Goal: Check status: Check status

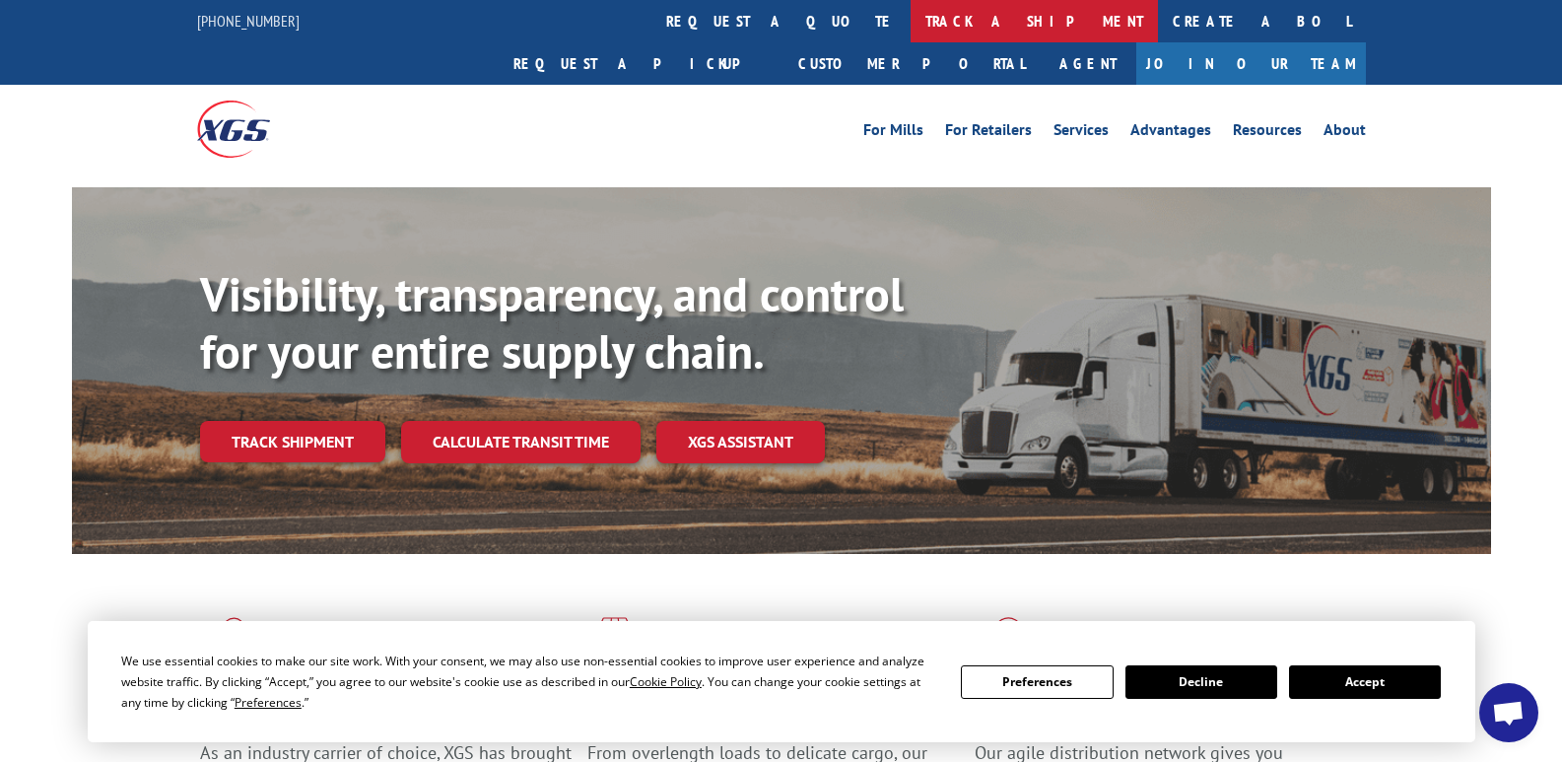
click at [911, 30] on link "track a shipment" at bounding box center [1034, 21] width 247 height 42
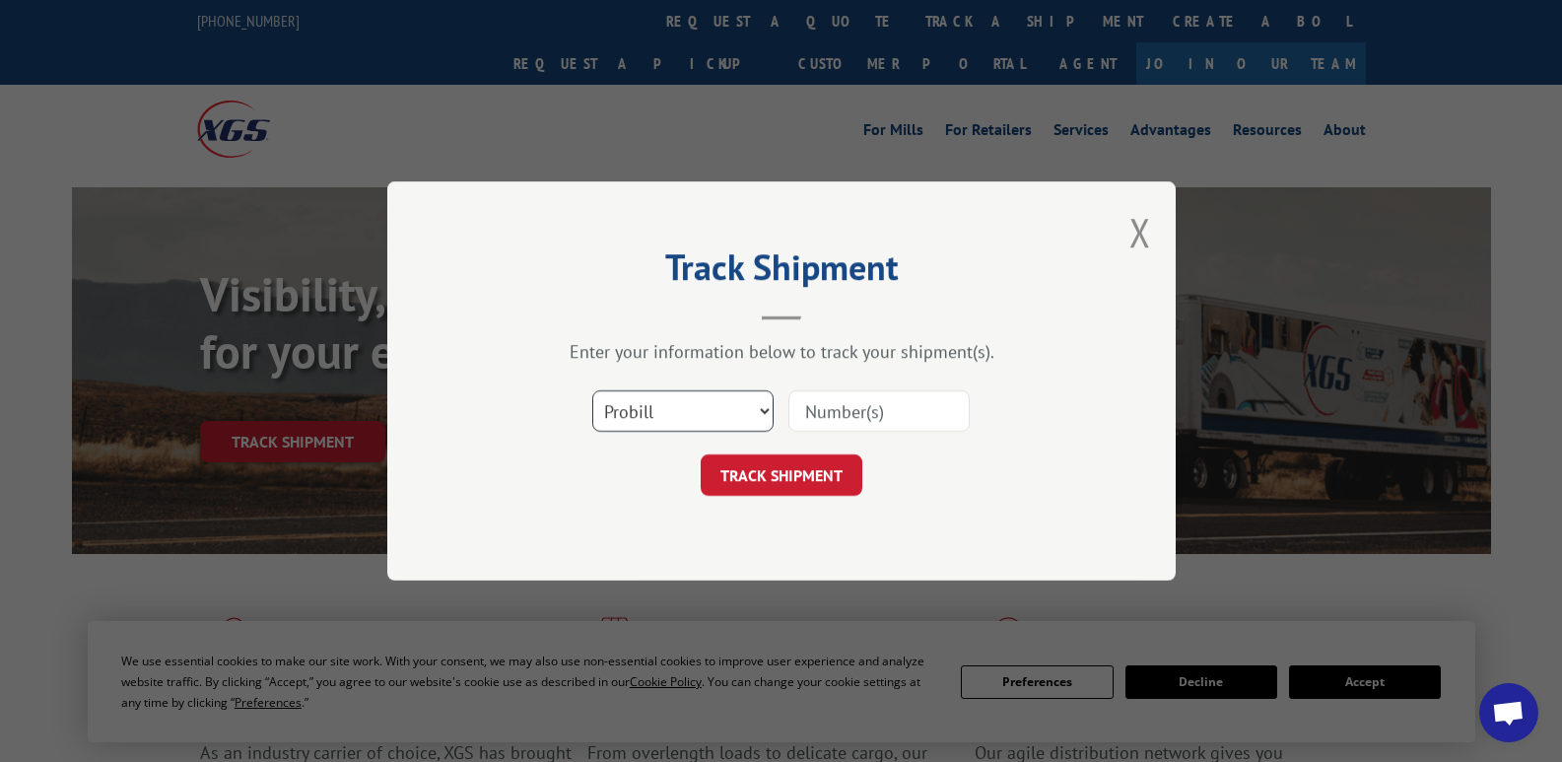
click at [674, 417] on select "Select category... Probill BOL PO" at bounding box center [682, 410] width 181 height 41
select select "po"
click at [592, 390] on select "Select category... Probill BOL PO" at bounding box center [682, 410] width 181 height 41
click at [843, 407] on input at bounding box center [878, 410] width 181 height 41
type input "W100125SCH"
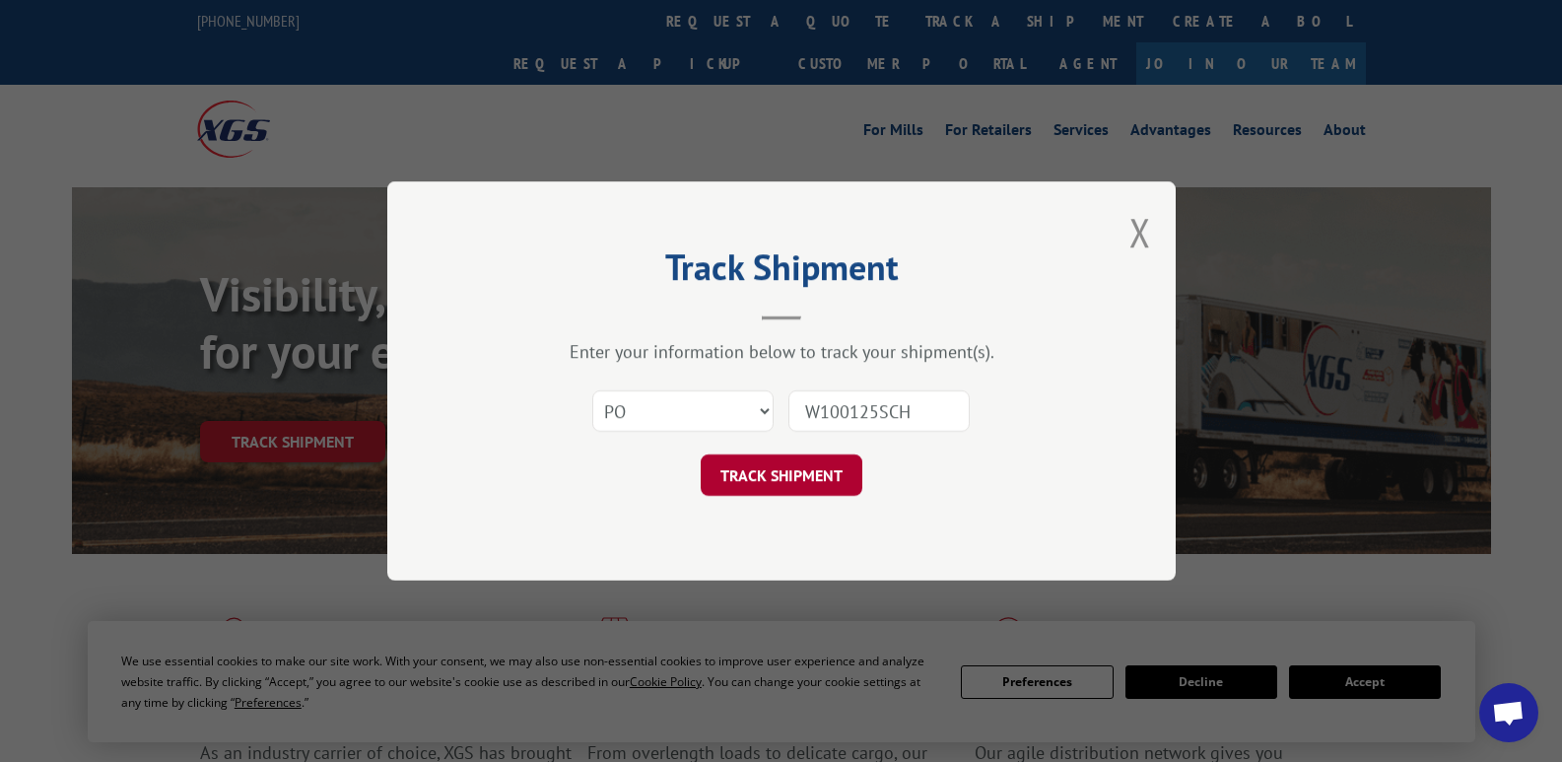
click at [812, 473] on button "TRACK SHIPMENT" at bounding box center [782, 474] width 162 height 41
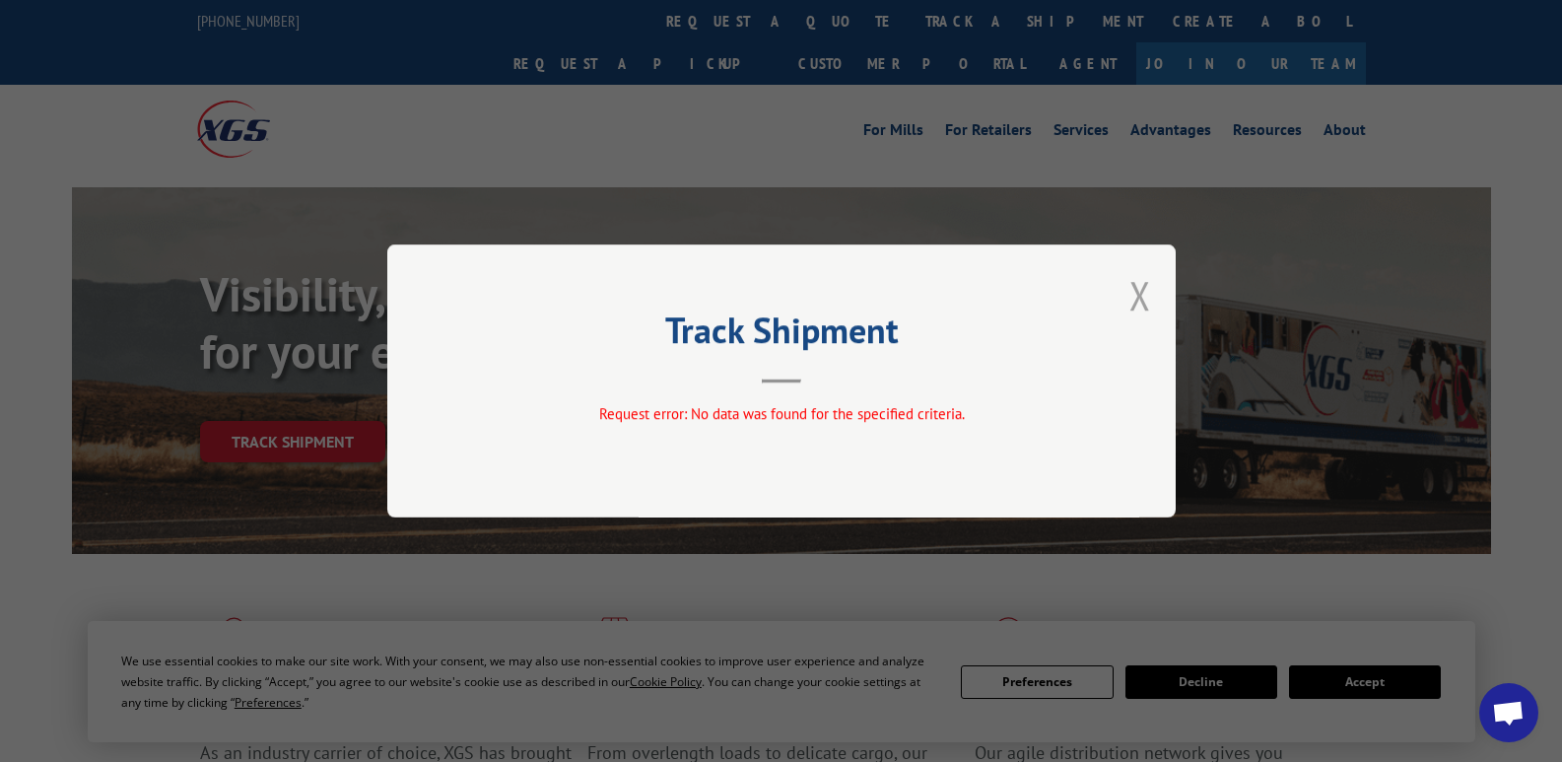
click at [1140, 292] on button "Close modal" at bounding box center [1140, 295] width 22 height 52
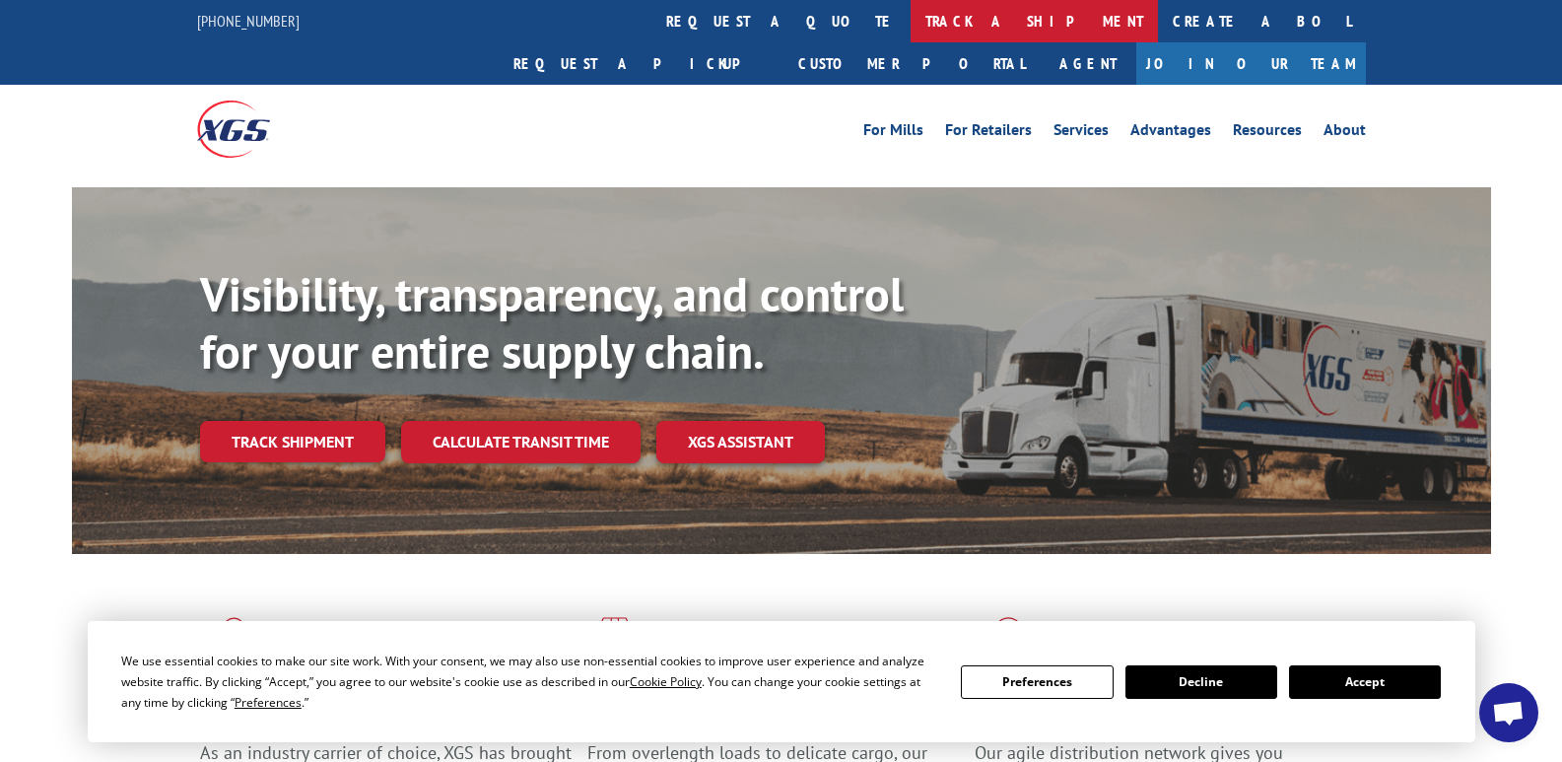
click at [911, 24] on link "track a shipment" at bounding box center [1034, 21] width 247 height 42
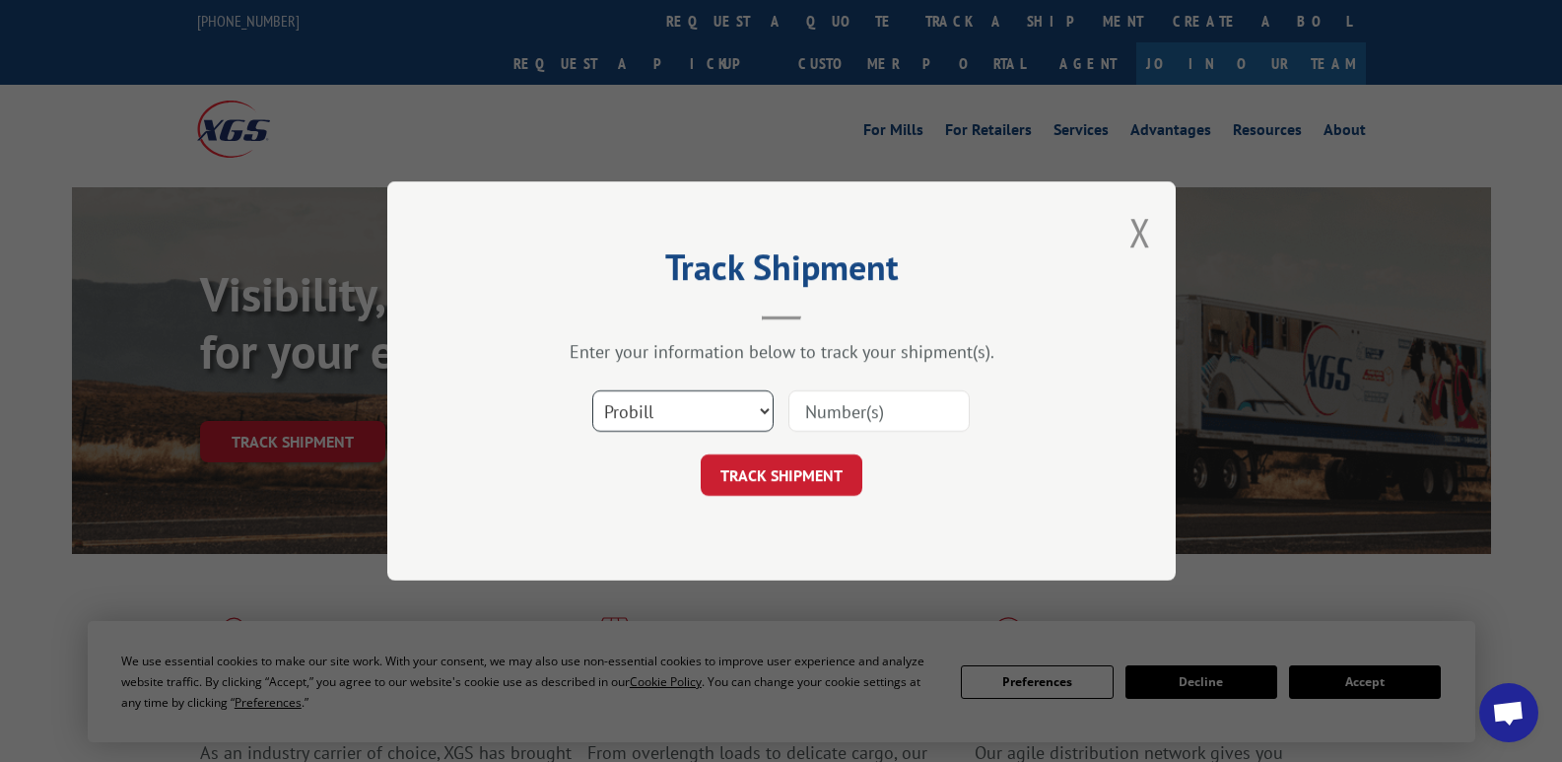
click at [651, 406] on select "Select category... Probill BOL PO" at bounding box center [682, 410] width 181 height 41
click at [592, 390] on select "Select category... Probill BOL PO" at bounding box center [682, 410] width 181 height 41
click at [832, 403] on input at bounding box center [878, 410] width 181 height 41
click at [757, 410] on select "Select category... Probill BOL PO" at bounding box center [682, 410] width 181 height 41
select select "probill"
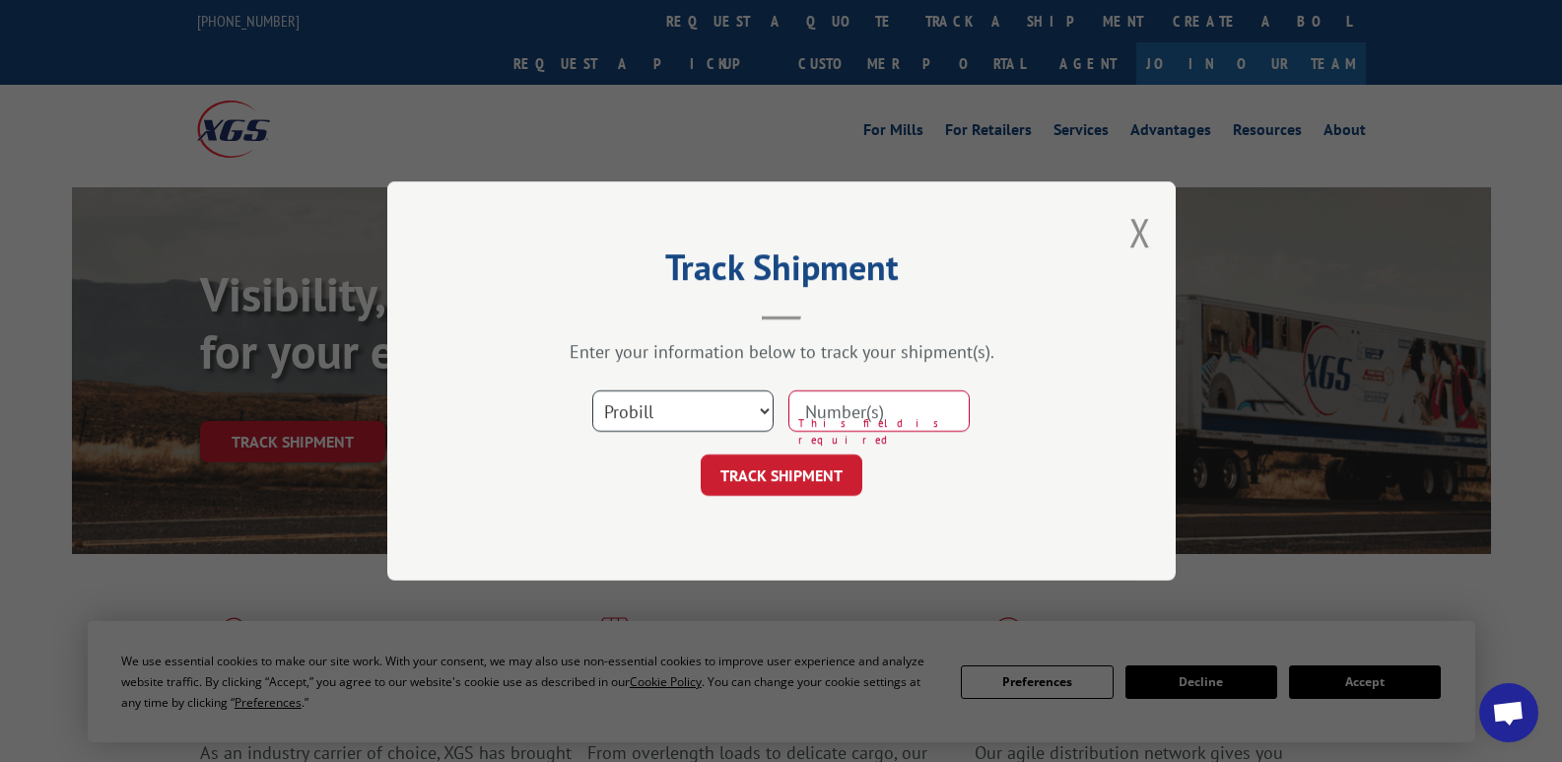
click at [592, 390] on select "Select category... Probill BOL PO" at bounding box center [682, 410] width 181 height 41
click at [891, 412] on input at bounding box center [878, 410] width 181 height 41
type input "15095348"
click at [814, 463] on button "TRACK SHIPMENT" at bounding box center [782, 474] width 162 height 41
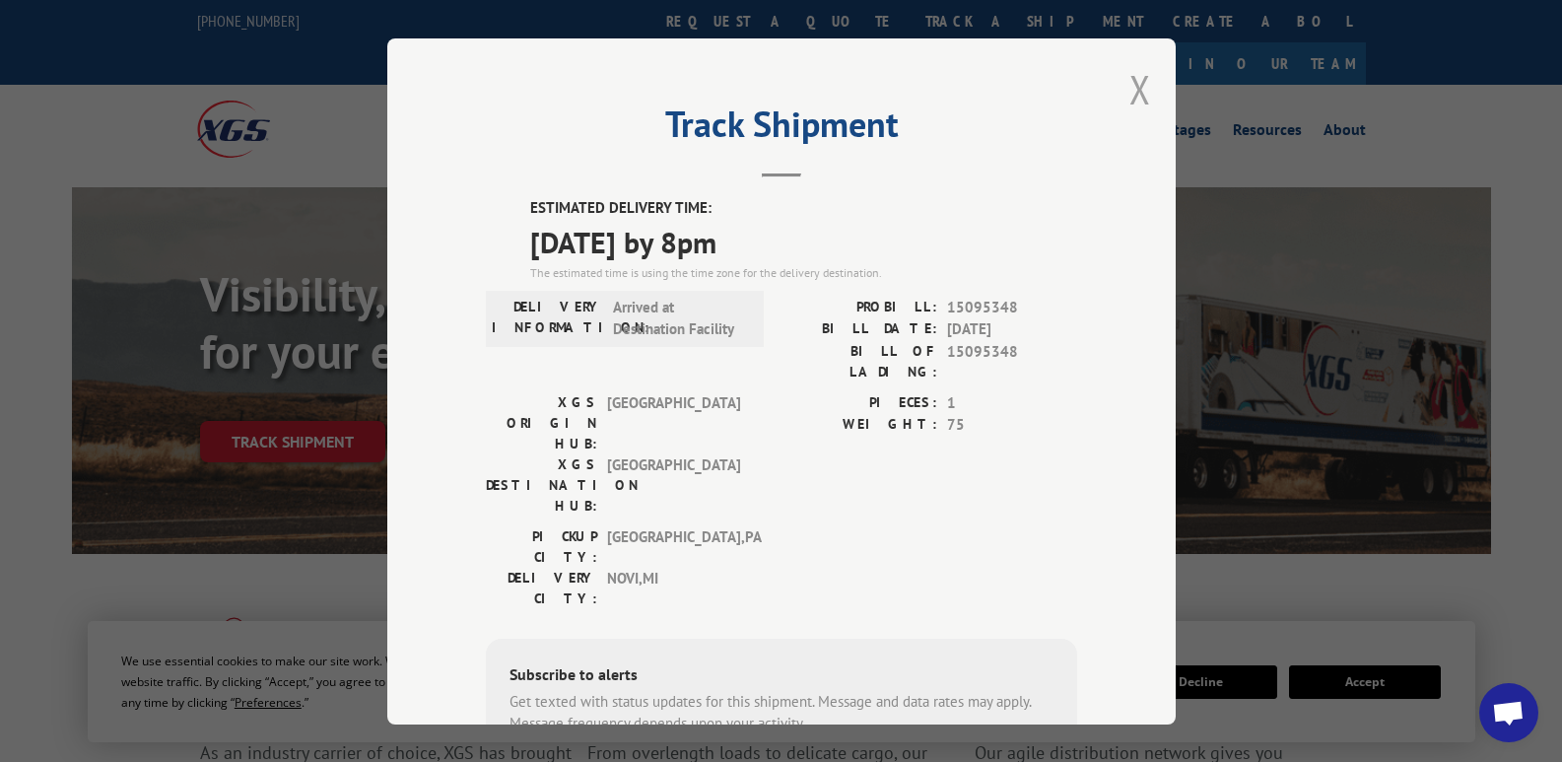
click at [1129, 94] on button "Close modal" at bounding box center [1140, 89] width 22 height 52
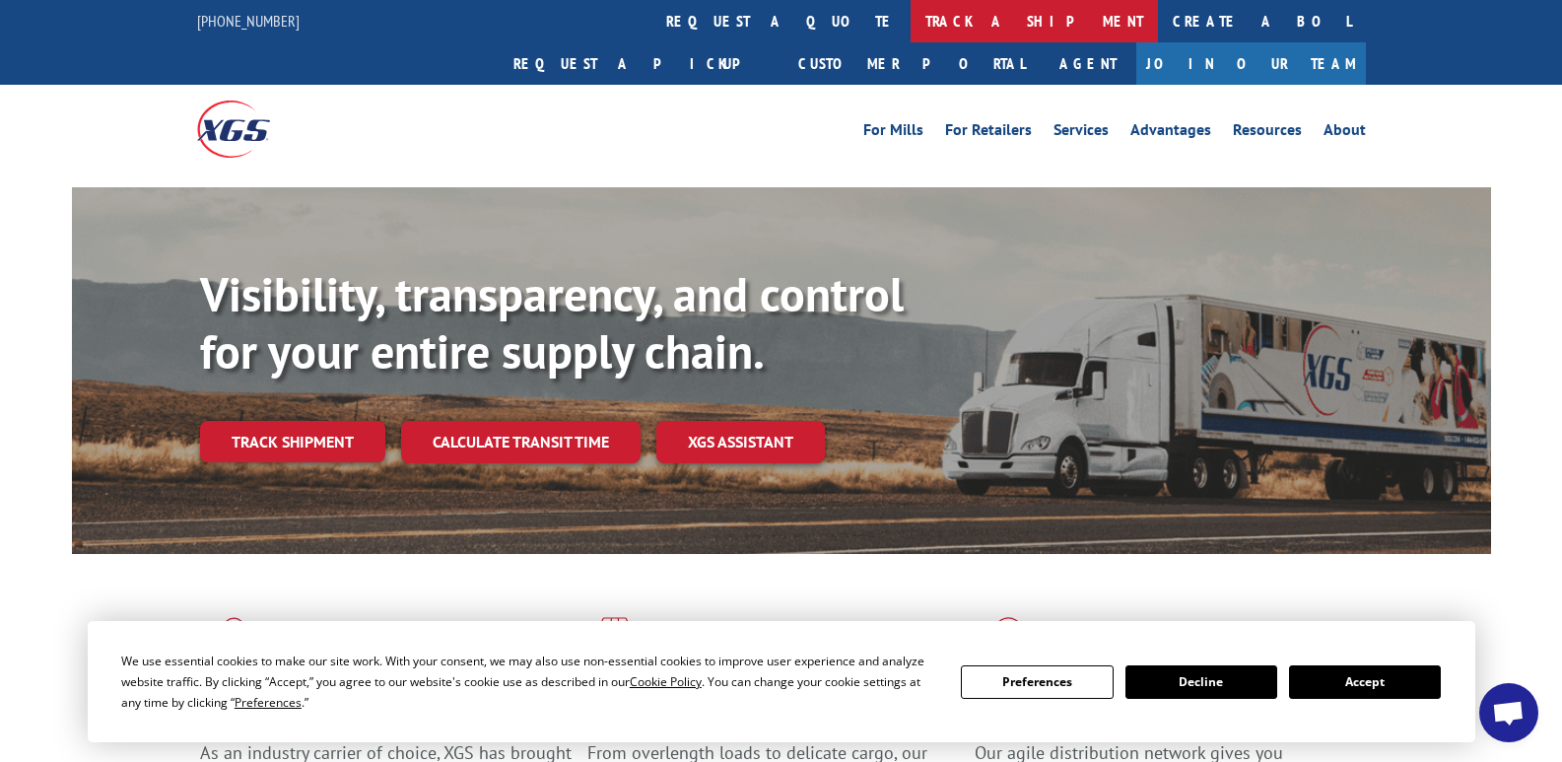
click at [911, 23] on link "track a shipment" at bounding box center [1034, 21] width 247 height 42
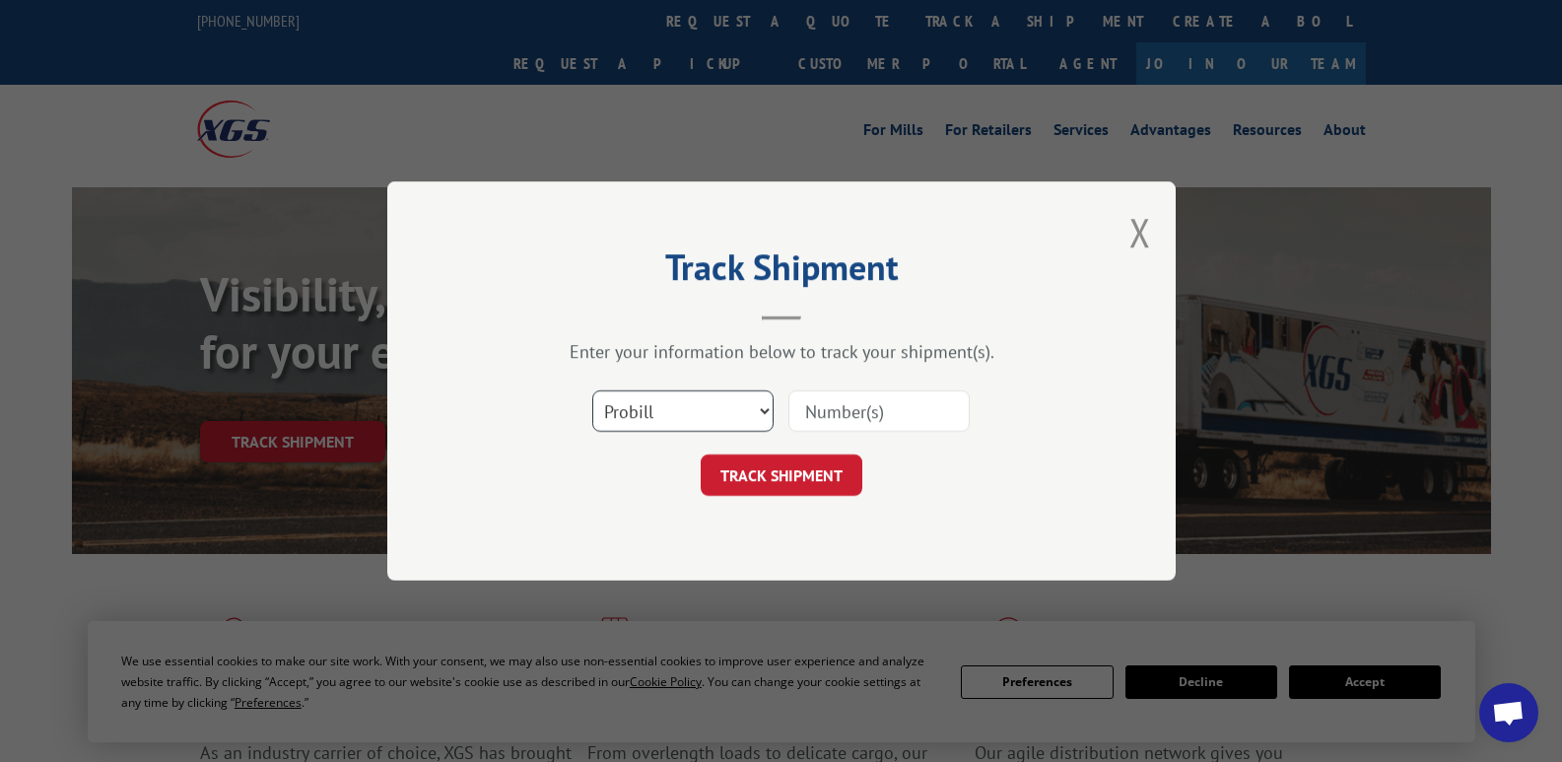
click at [662, 417] on select "Select category... Probill BOL PO" at bounding box center [682, 410] width 181 height 41
select select "bol"
click at [592, 390] on select "Select category... Probill BOL PO" at bounding box center [682, 410] width 181 height 41
click at [843, 422] on input at bounding box center [878, 410] width 181 height 41
type input "50870640"
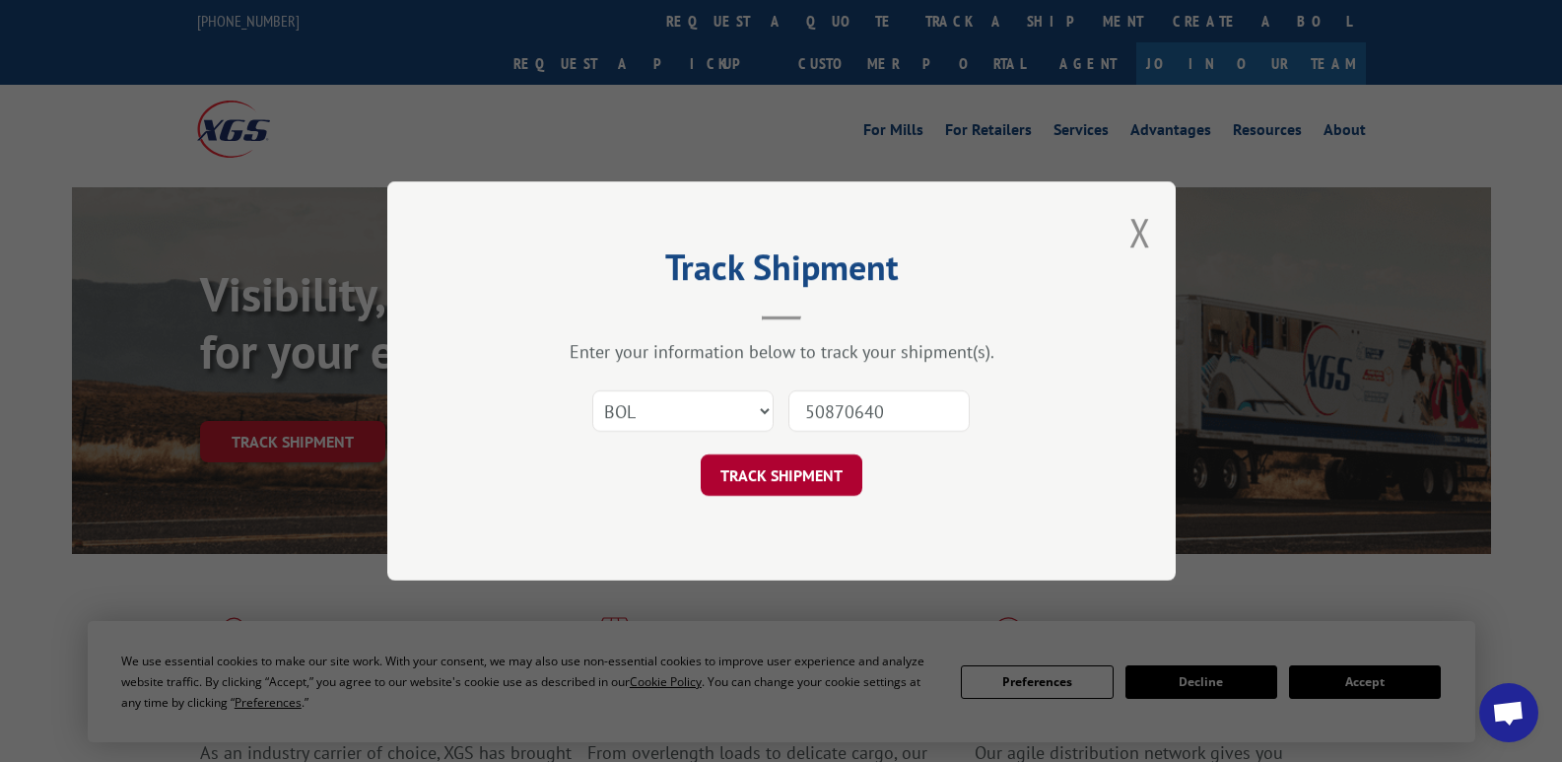
click at [801, 477] on button "TRACK SHIPMENT" at bounding box center [782, 474] width 162 height 41
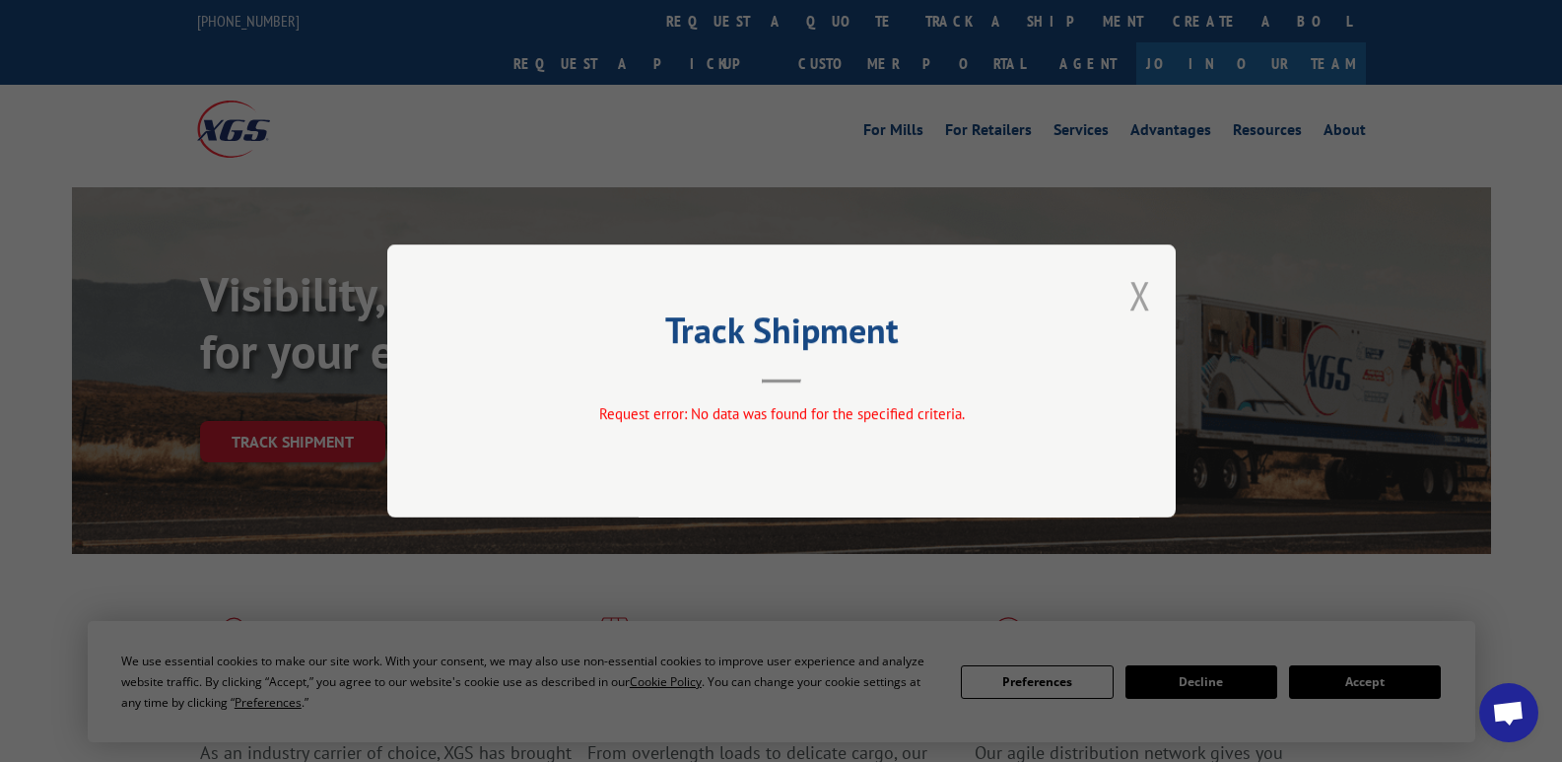
click at [1140, 295] on button "Close modal" at bounding box center [1140, 295] width 22 height 52
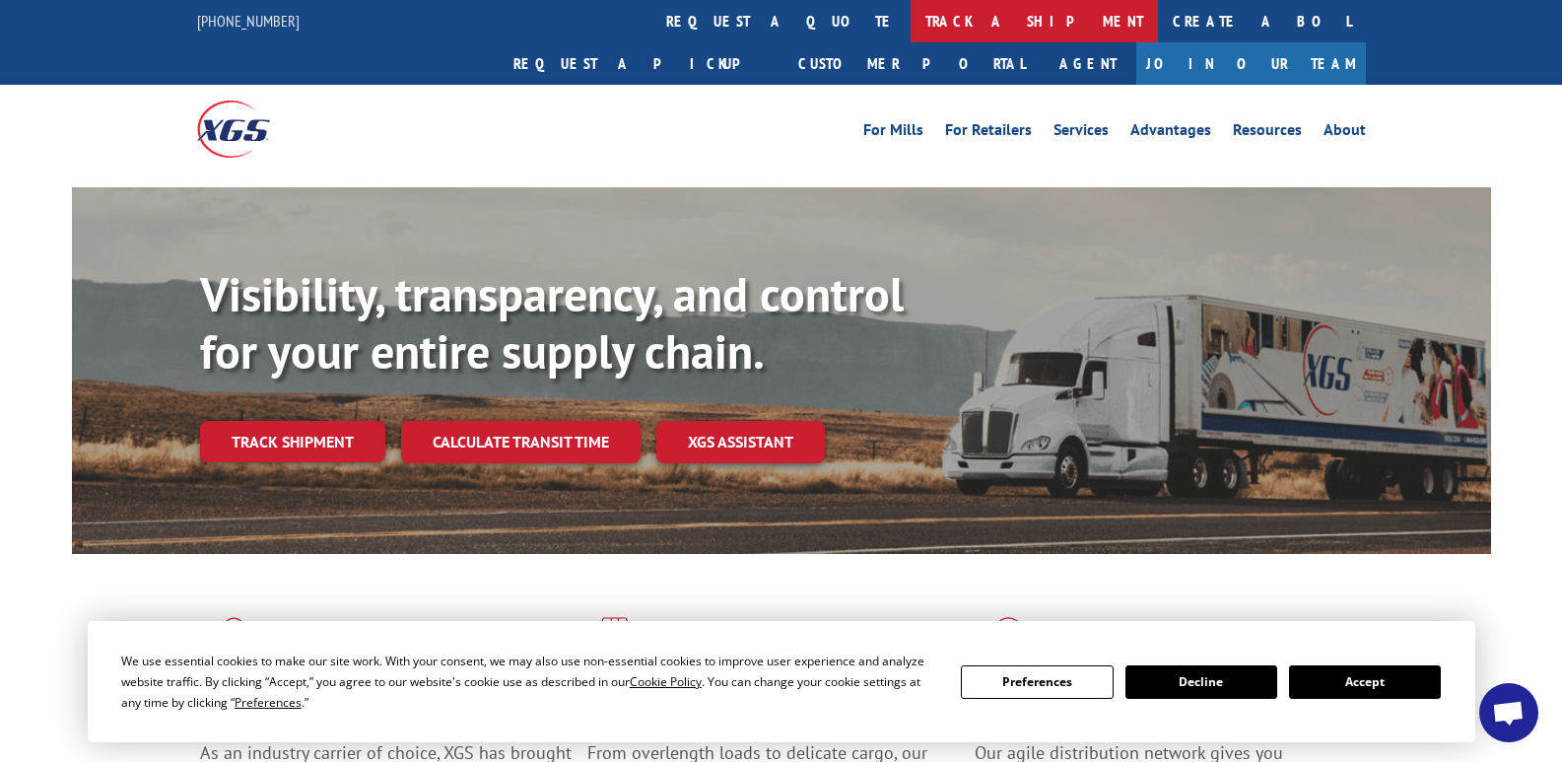
click at [911, 27] on link "track a shipment" at bounding box center [1034, 21] width 247 height 42
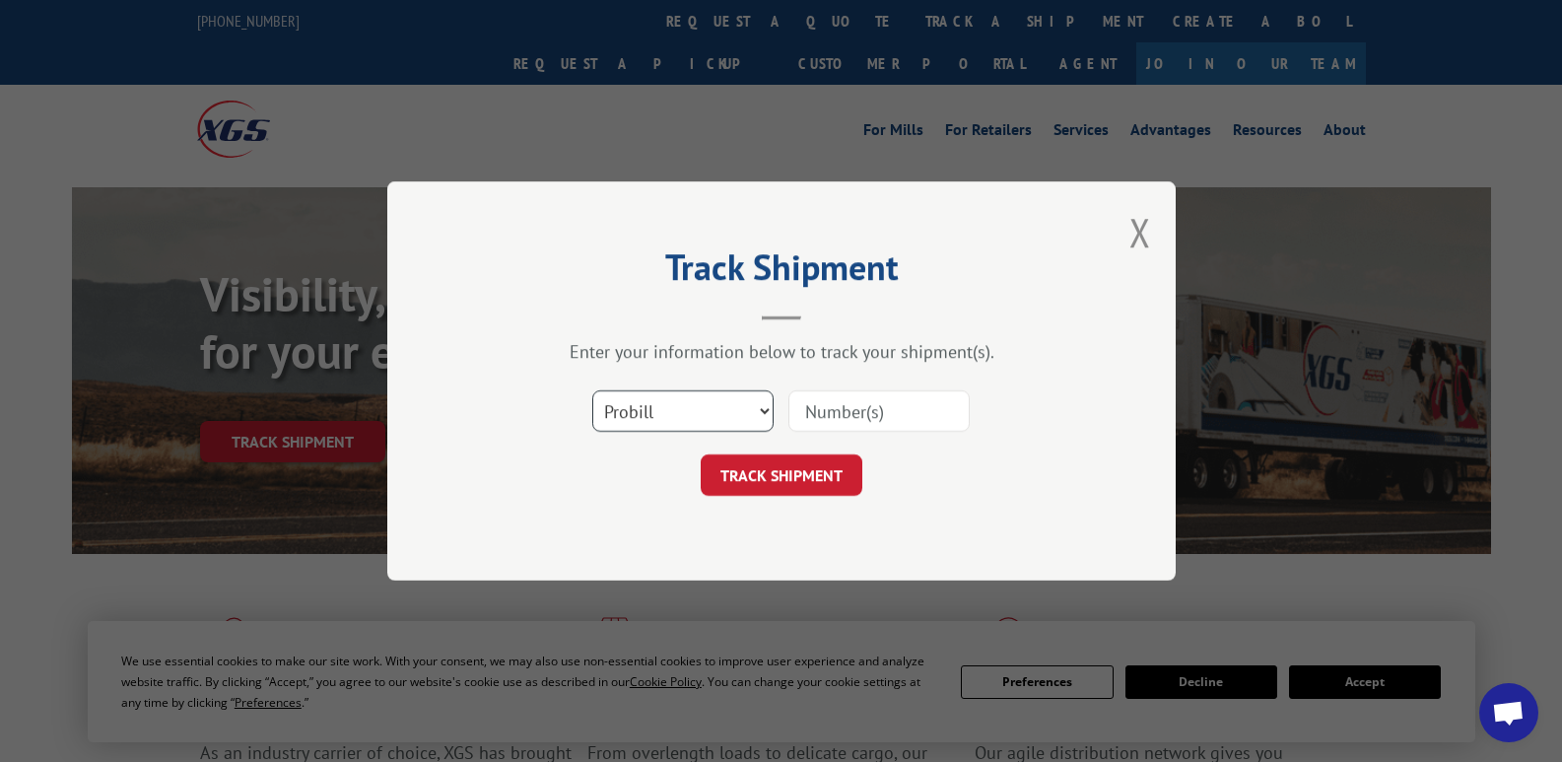
click at [691, 409] on select "Select category... Probill BOL PO" at bounding box center [682, 410] width 181 height 41
select select "po"
click at [592, 390] on select "Select category... Probill BOL PO" at bounding box center [682, 410] width 181 height 41
click at [853, 419] on input at bounding box center [878, 410] width 181 height 41
type input "W091025GOL"
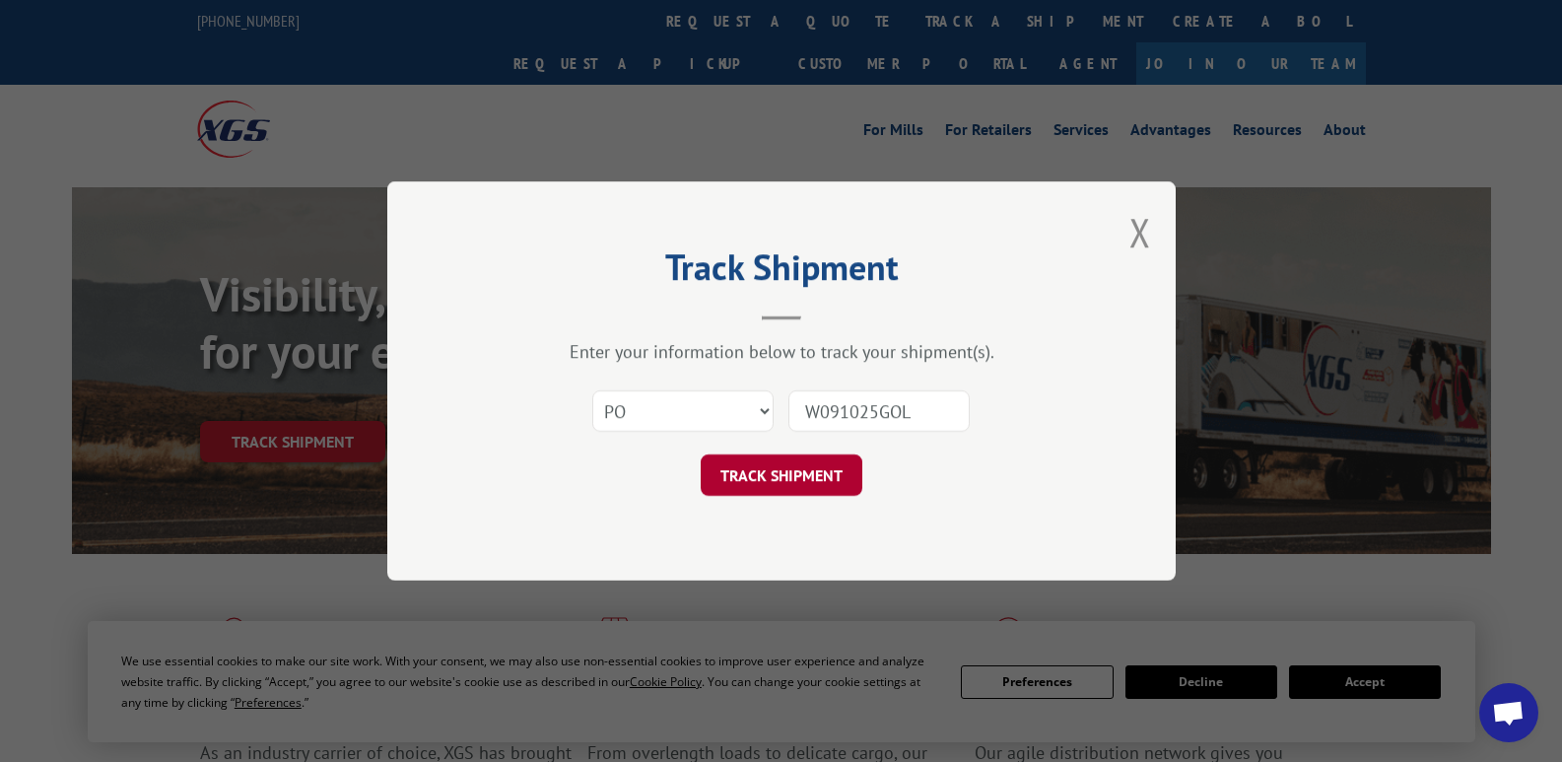
click at [811, 464] on button "TRACK SHIPMENT" at bounding box center [782, 474] width 162 height 41
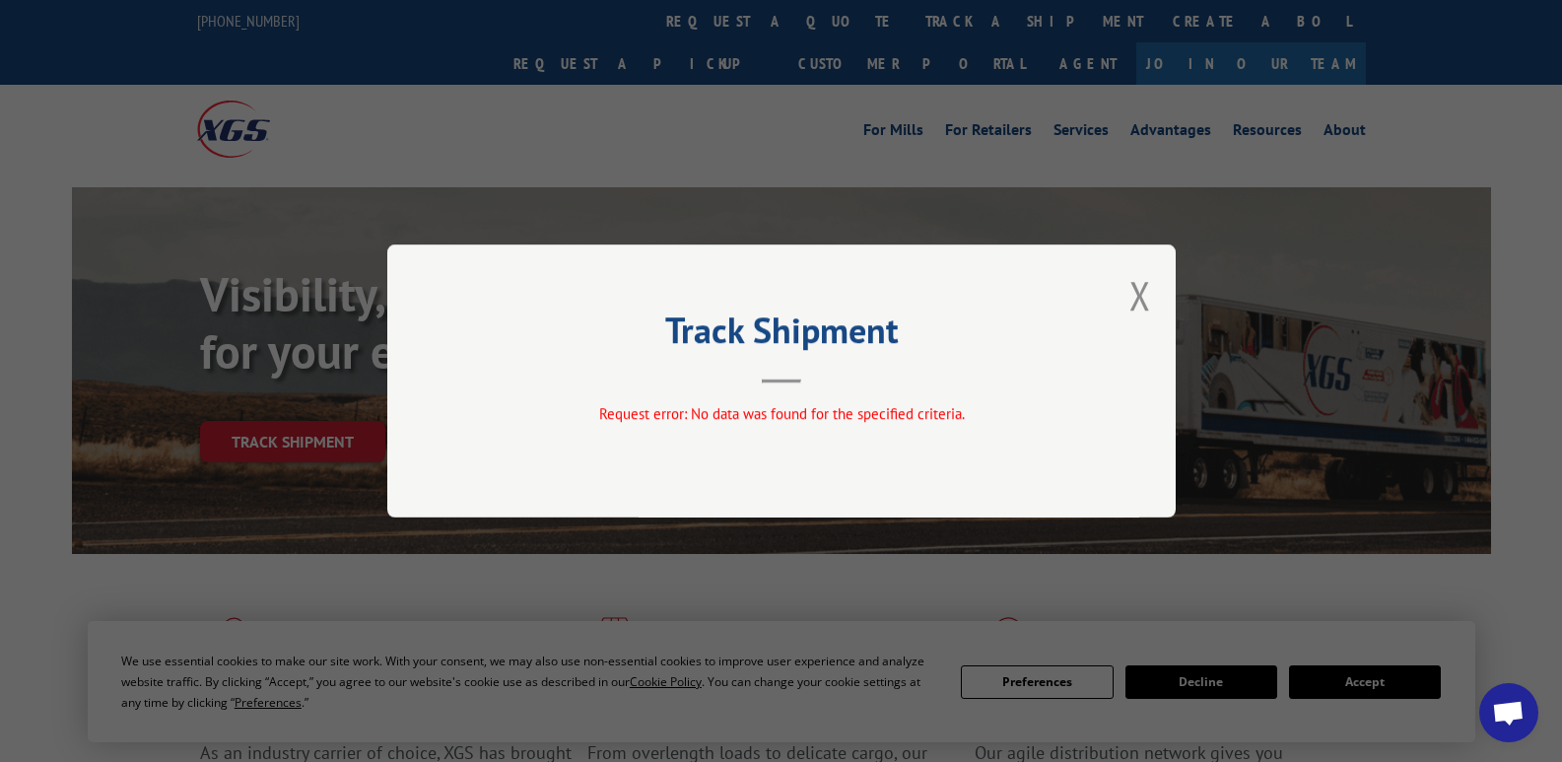
click at [1127, 297] on div "Track Shipment Request error: No data was found for the specified criteria." at bounding box center [781, 380] width 788 height 273
click at [1139, 294] on button "Close modal" at bounding box center [1140, 295] width 22 height 52
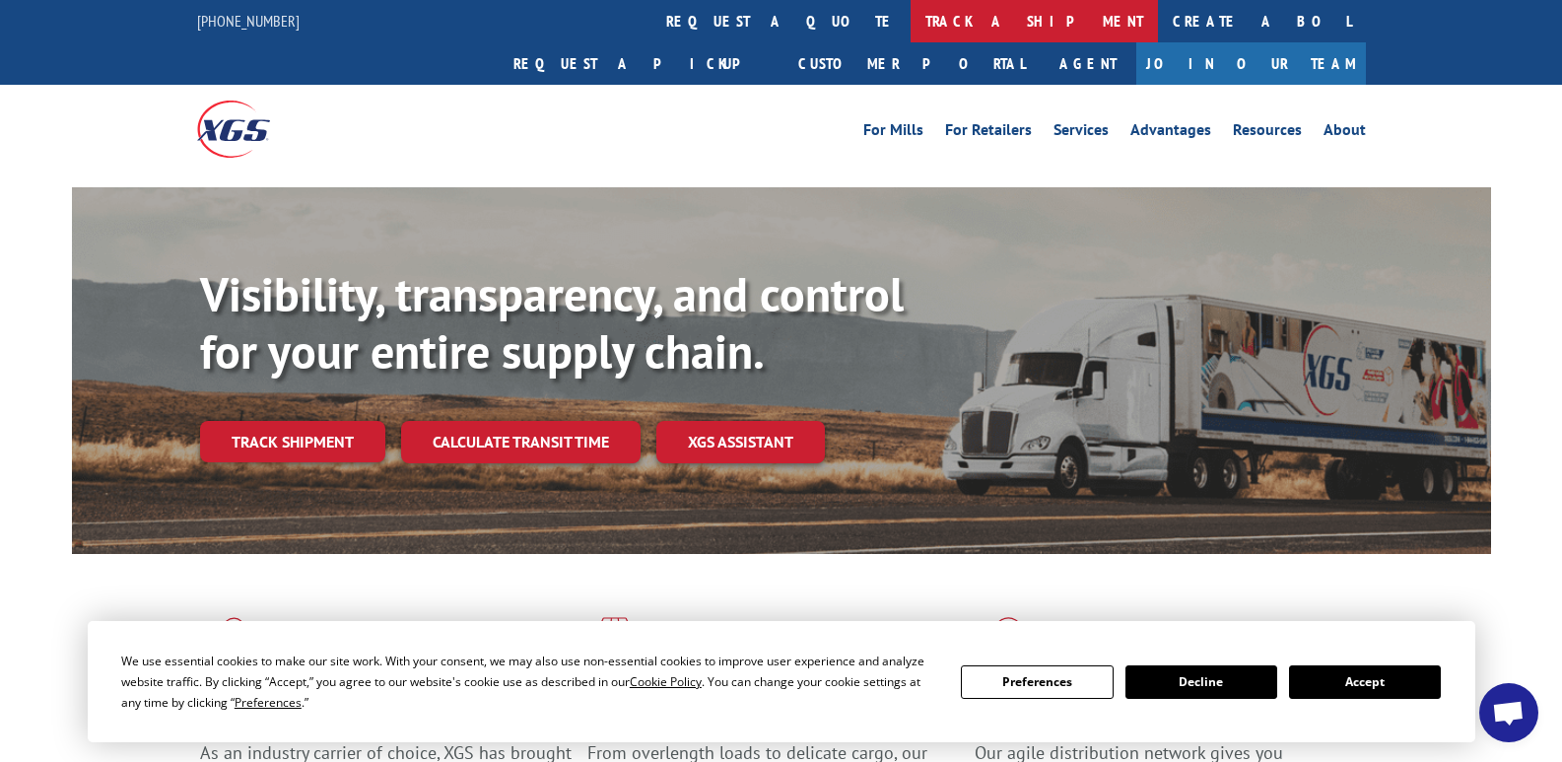
click at [911, 18] on link "track a shipment" at bounding box center [1034, 21] width 247 height 42
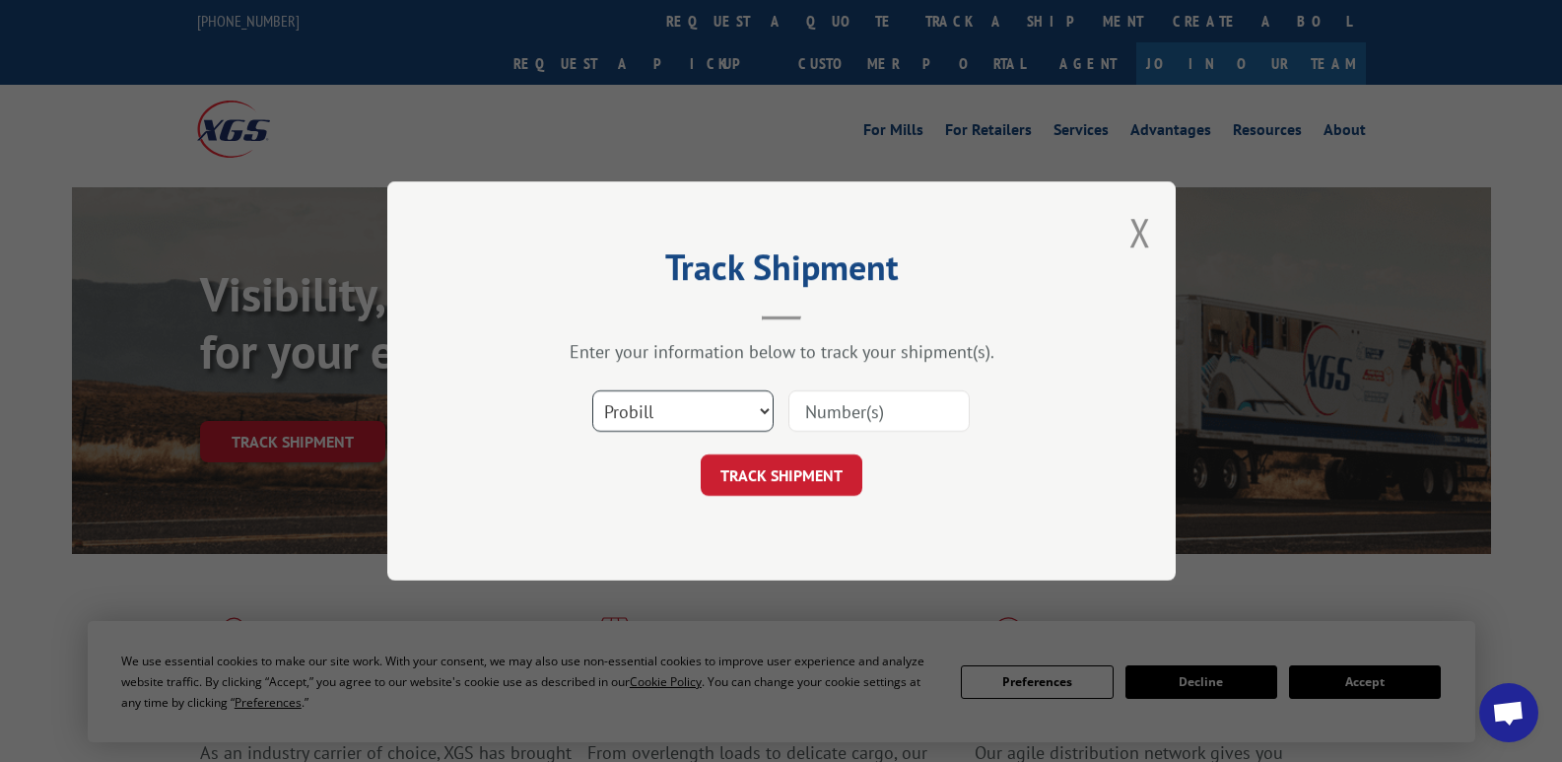
click at [621, 410] on select "Select category... Probill BOL PO" at bounding box center [682, 410] width 181 height 41
select select "bol"
click at [592, 390] on select "Select category... Probill BOL PO" at bounding box center [682, 410] width 181 height 41
click at [806, 408] on input at bounding box center [878, 410] width 181 height 41
type input "W091025GOL"
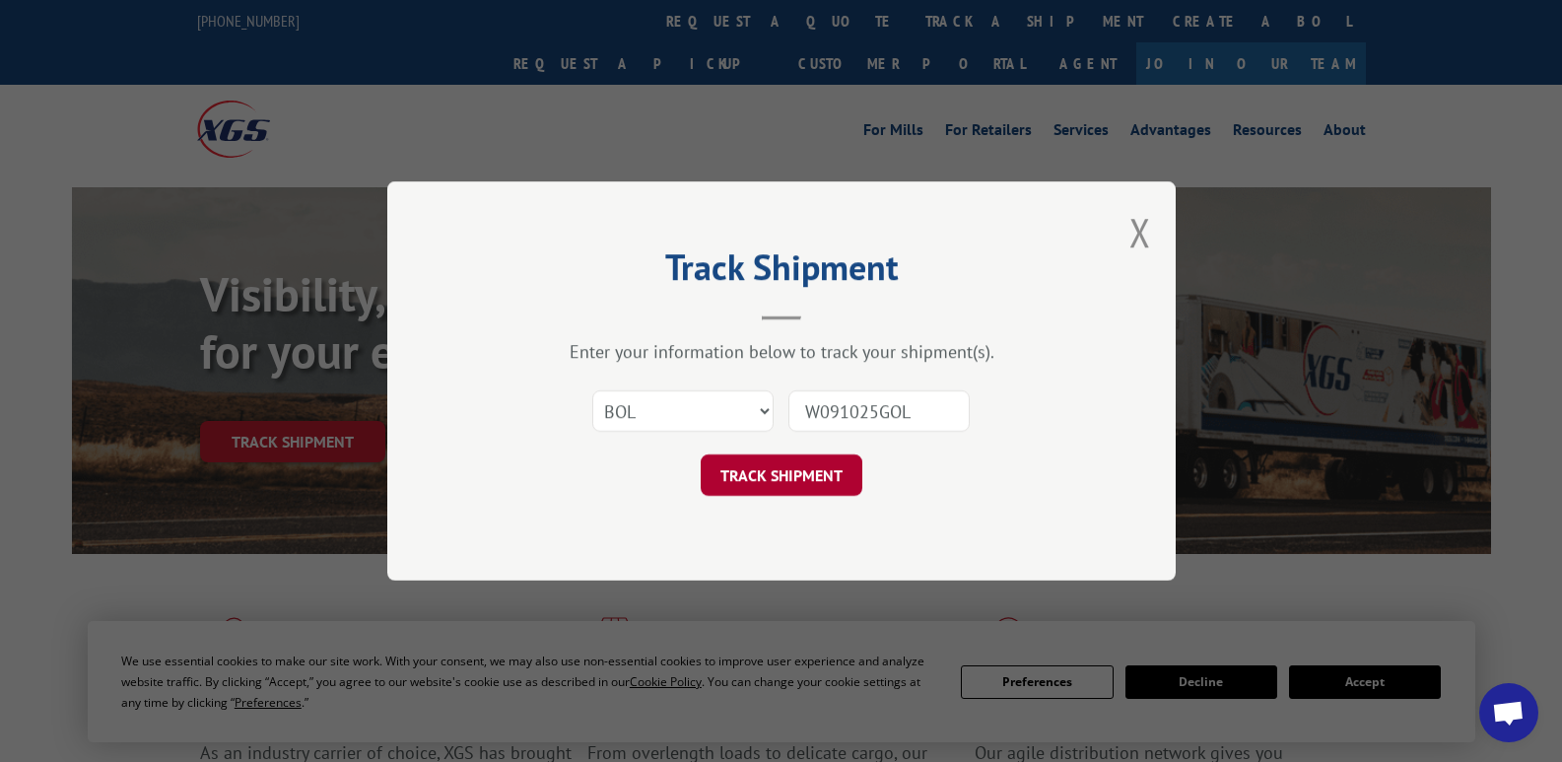
click at [788, 467] on button "TRACK SHIPMENT" at bounding box center [782, 474] width 162 height 41
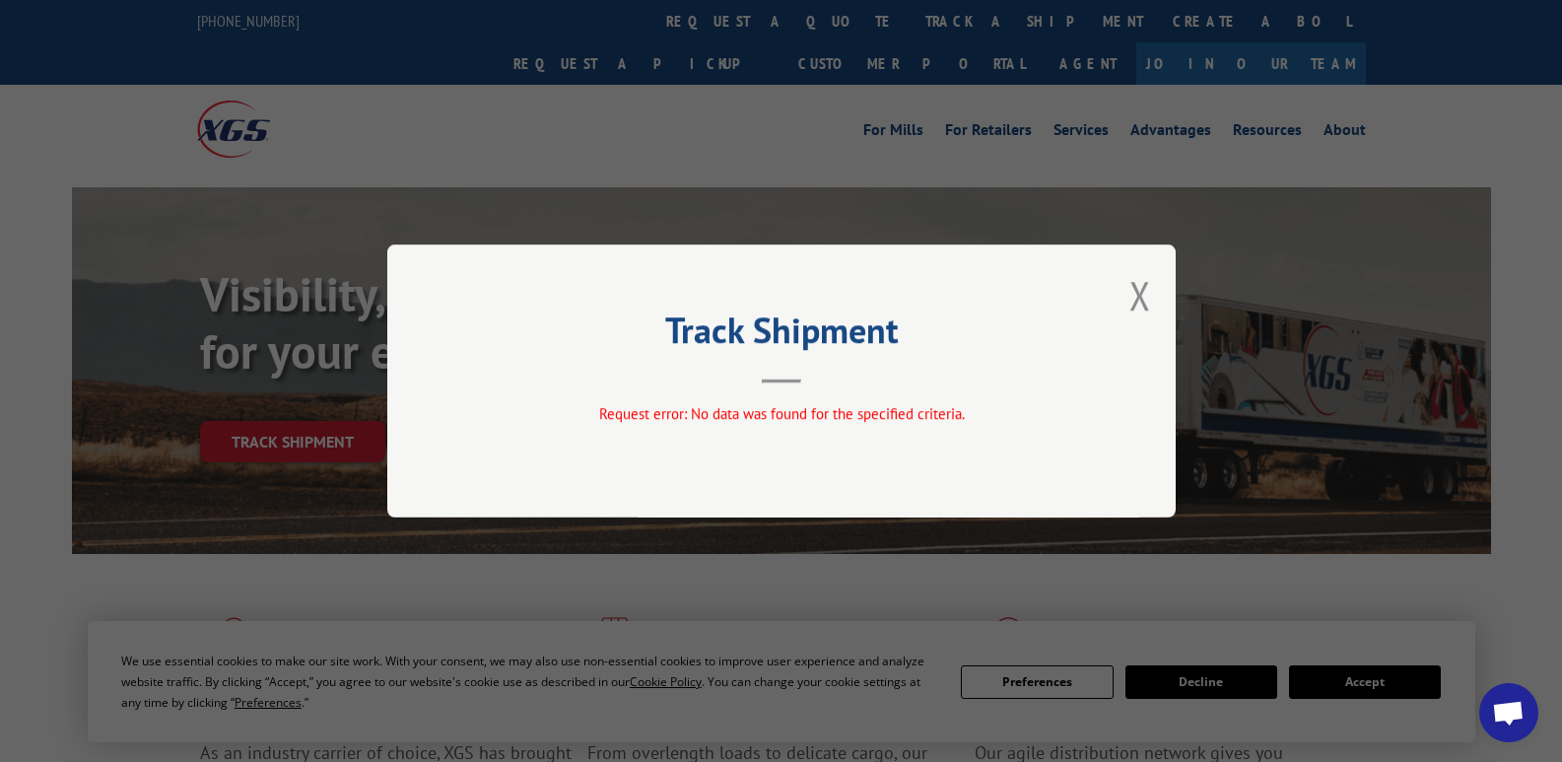
click at [1143, 287] on button "Close modal" at bounding box center [1140, 295] width 22 height 52
